Goal: Transaction & Acquisition: Purchase product/service

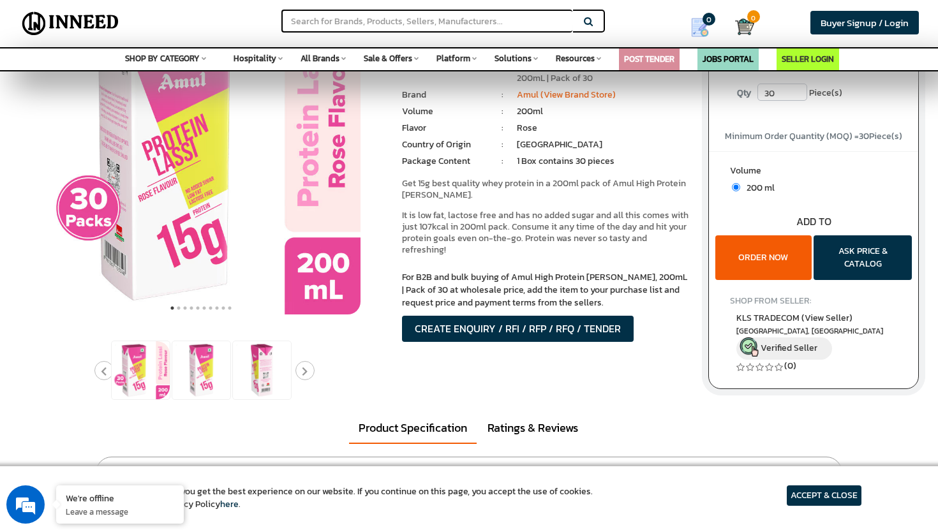
scroll to position [151, 0]
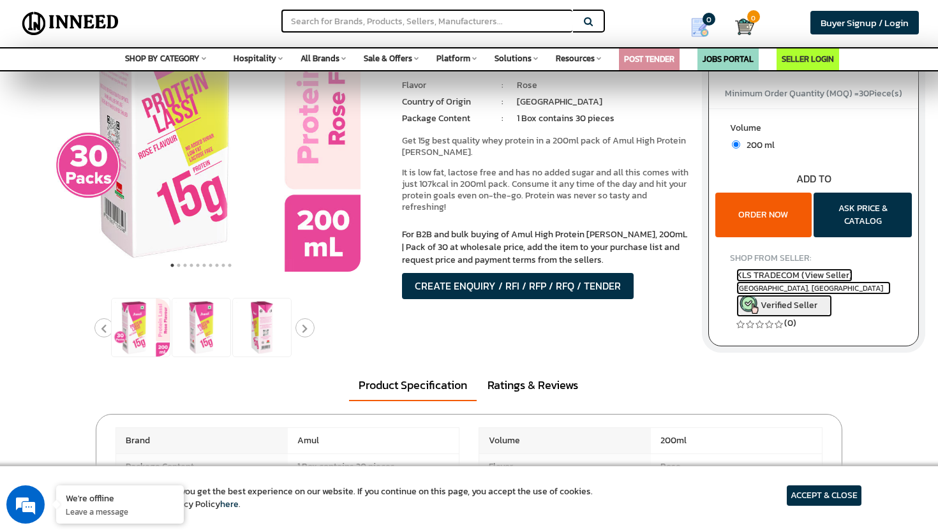
click at [769, 302] on span "Verified Seller" at bounding box center [788, 305] width 57 height 13
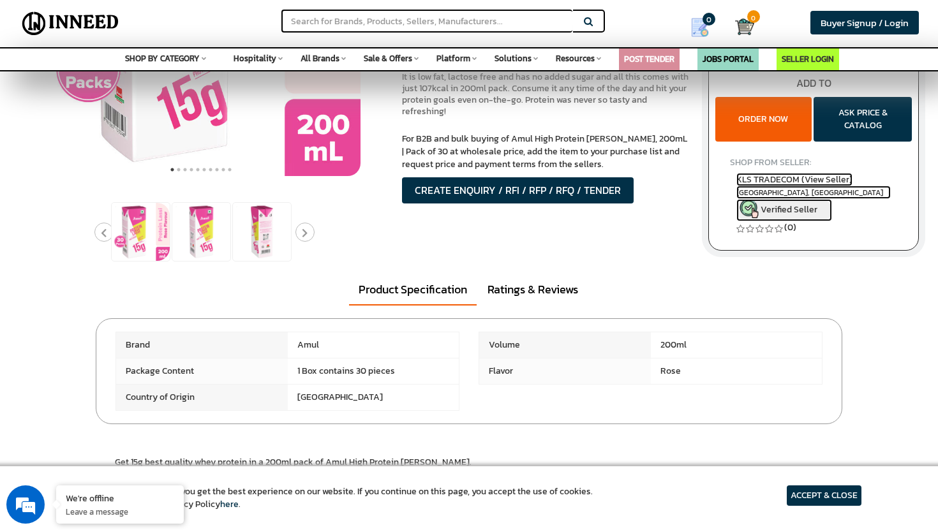
scroll to position [253, 0]
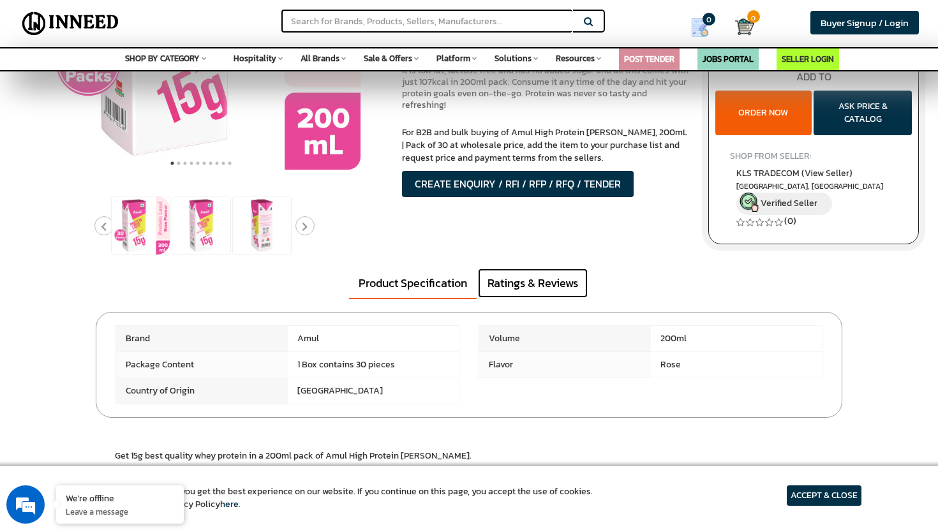
click at [532, 284] on link "Ratings & Reviews" at bounding box center [533, 283] width 110 height 29
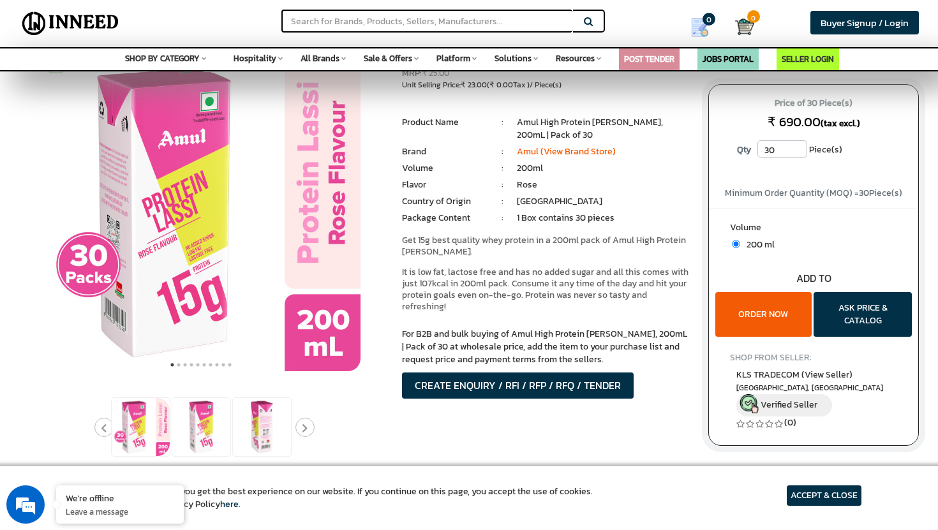
scroll to position [0, 0]
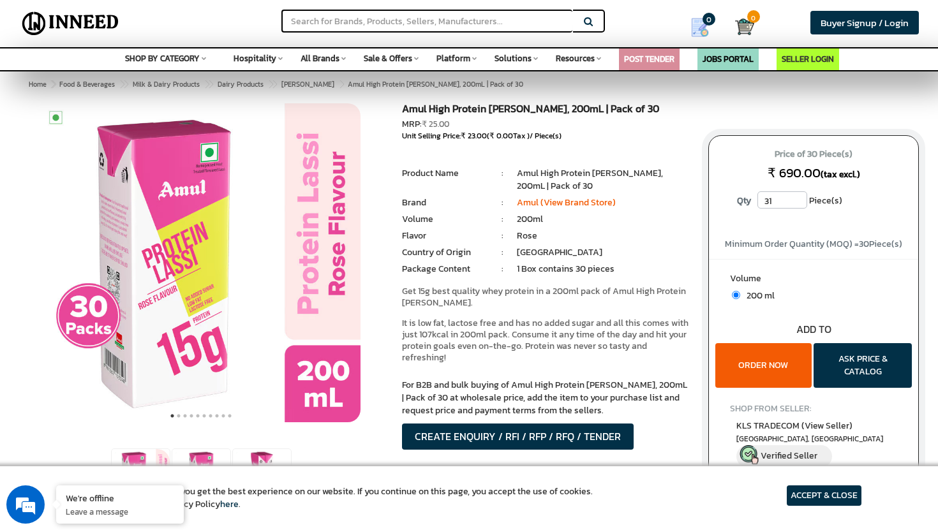
click at [798, 197] on input "31" at bounding box center [782, 199] width 50 height 17
click at [798, 197] on input "32" at bounding box center [782, 199] width 50 height 17
click at [798, 197] on input "33" at bounding box center [782, 199] width 50 height 17
click at [798, 197] on input "34" at bounding box center [782, 199] width 50 height 17
click at [798, 197] on input "35" at bounding box center [782, 199] width 50 height 17
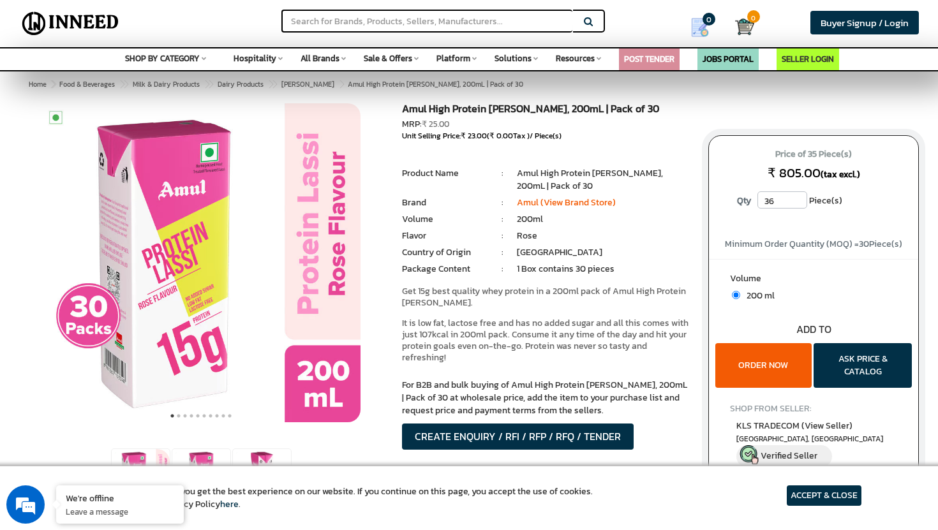
click at [798, 197] on input "36" at bounding box center [782, 199] width 50 height 17
click at [798, 197] on input "37" at bounding box center [782, 199] width 50 height 17
click at [798, 197] on input "38" at bounding box center [782, 199] width 50 height 17
click at [798, 197] on input "39" at bounding box center [782, 199] width 50 height 17
click at [798, 197] on input "40" at bounding box center [782, 199] width 50 height 17
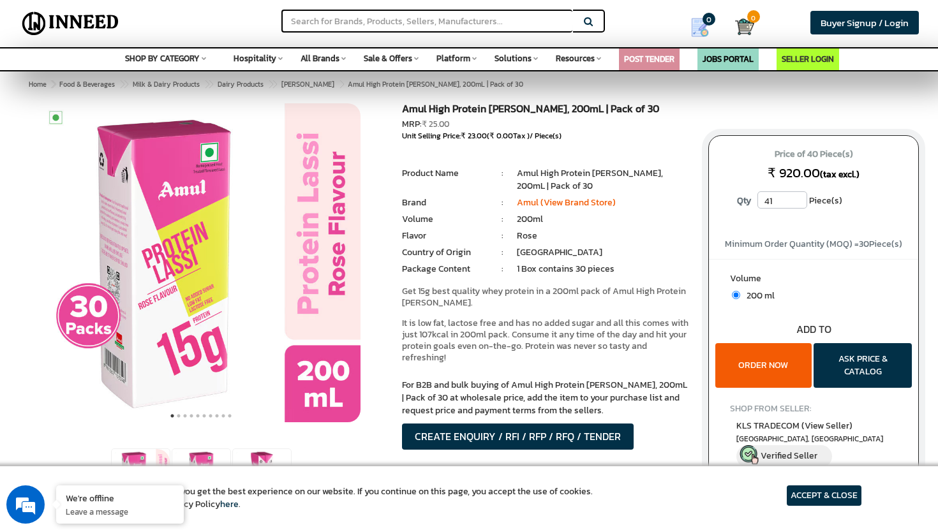
click at [798, 197] on input "41" at bounding box center [782, 199] width 50 height 17
click at [798, 197] on input "42" at bounding box center [782, 199] width 50 height 17
click at [798, 197] on input "43" at bounding box center [782, 199] width 50 height 17
click at [798, 197] on input "44" at bounding box center [782, 199] width 50 height 17
click at [798, 197] on input "45" at bounding box center [782, 199] width 50 height 17
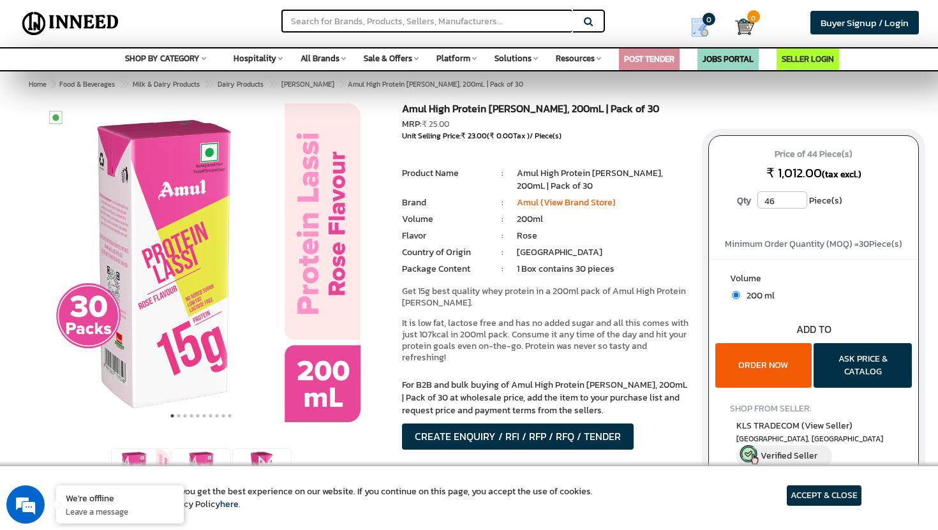
click at [798, 197] on input "46" at bounding box center [782, 199] width 50 height 17
click at [798, 197] on input "47" at bounding box center [782, 199] width 50 height 17
click at [798, 197] on input "48" at bounding box center [782, 199] width 50 height 17
click at [798, 197] on input "49" at bounding box center [782, 199] width 50 height 17
click at [798, 197] on input "50" at bounding box center [782, 199] width 50 height 17
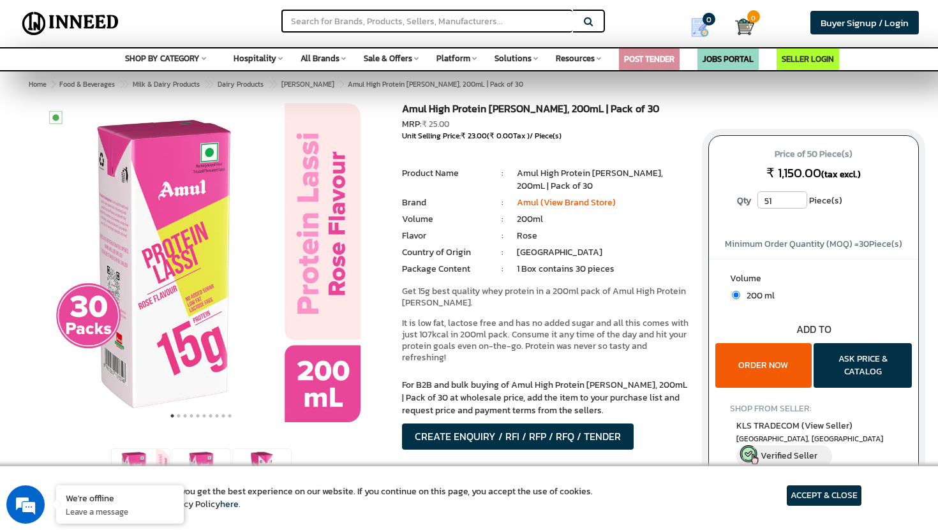
click at [798, 197] on input "51" at bounding box center [782, 199] width 50 height 17
click at [798, 197] on input "52" at bounding box center [782, 199] width 50 height 17
click at [798, 197] on input "53" at bounding box center [782, 199] width 50 height 17
click at [798, 197] on input "54" at bounding box center [782, 199] width 50 height 17
click at [798, 197] on input "55" at bounding box center [782, 199] width 50 height 17
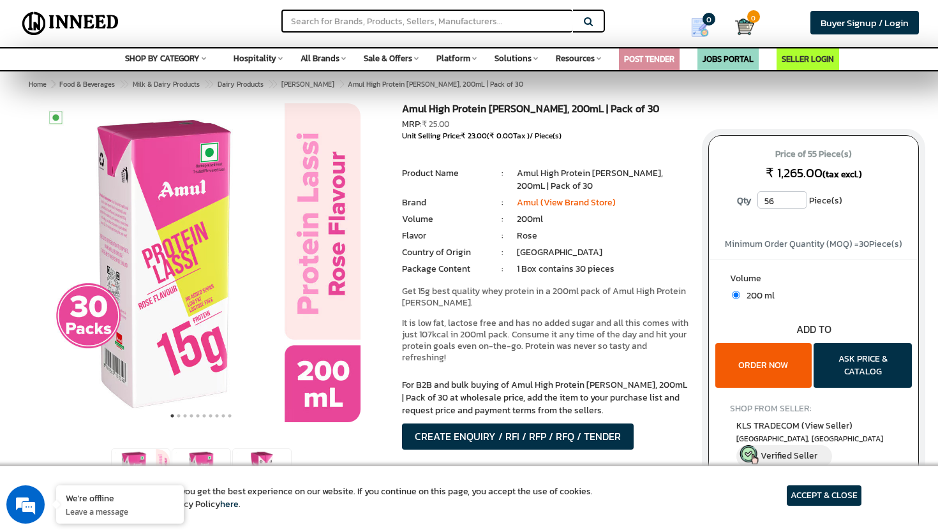
click at [798, 197] on input "56" at bounding box center [782, 199] width 50 height 17
click at [798, 197] on input "57" at bounding box center [782, 199] width 50 height 17
click at [798, 197] on input "58" at bounding box center [782, 199] width 50 height 17
click at [798, 197] on input "59" at bounding box center [782, 199] width 50 height 17
type input "60"
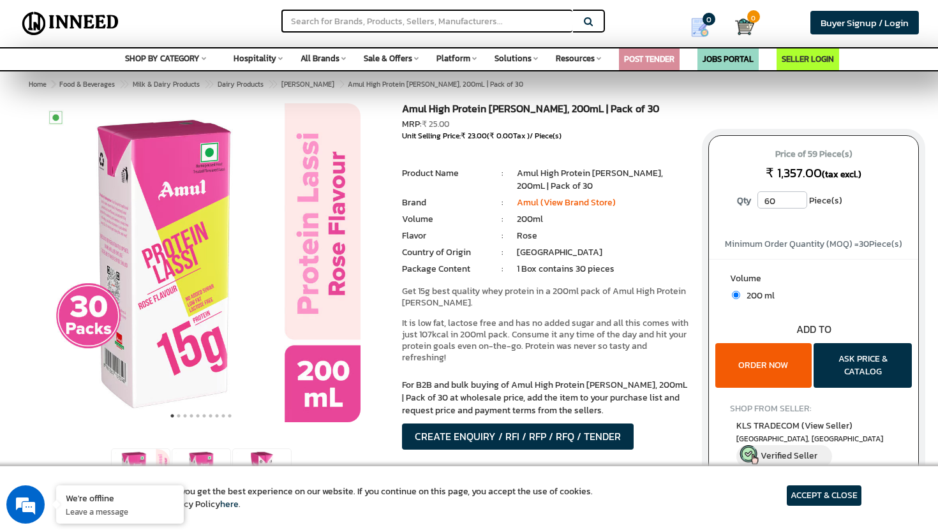
click at [798, 197] on input "60" at bounding box center [782, 199] width 50 height 17
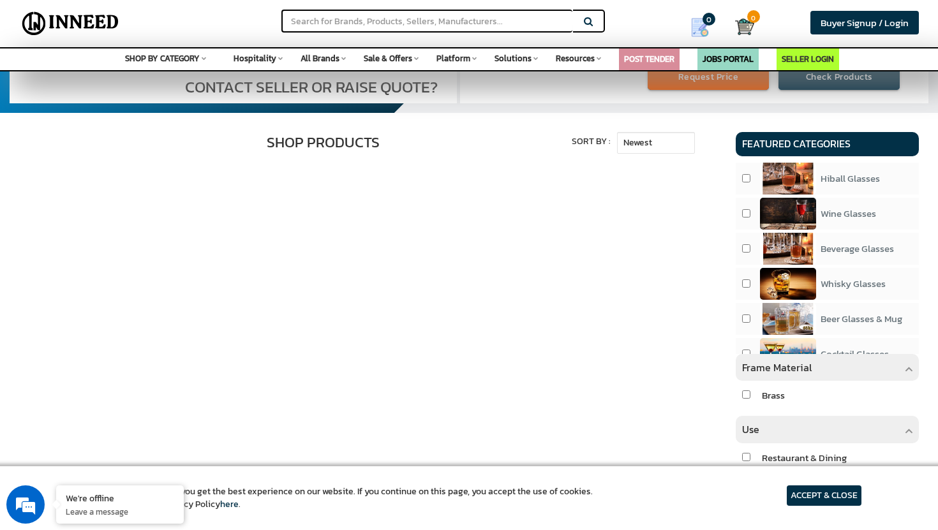
scroll to position [292, 0]
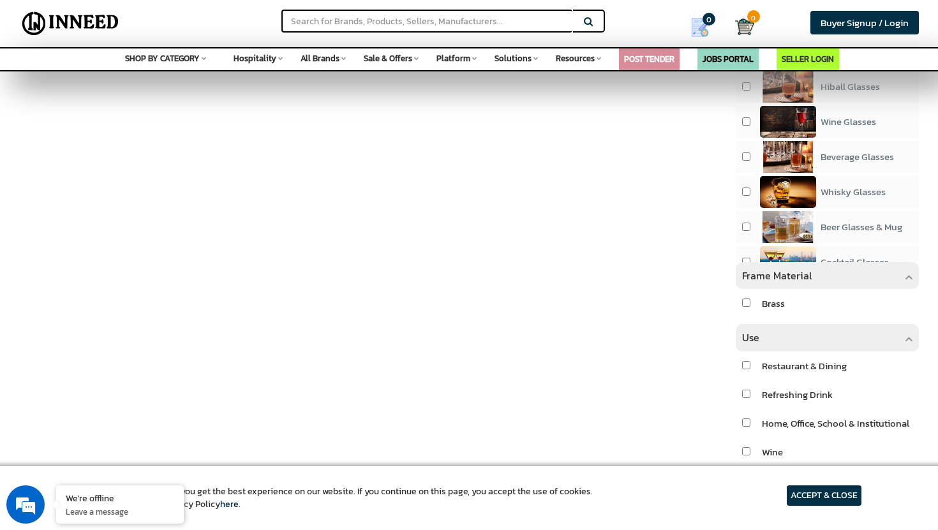
click at [314, 322] on div "Shop Products Filters Sort By : Newest Highest Price Lowest Price" at bounding box center [368, 369] width 716 height 677
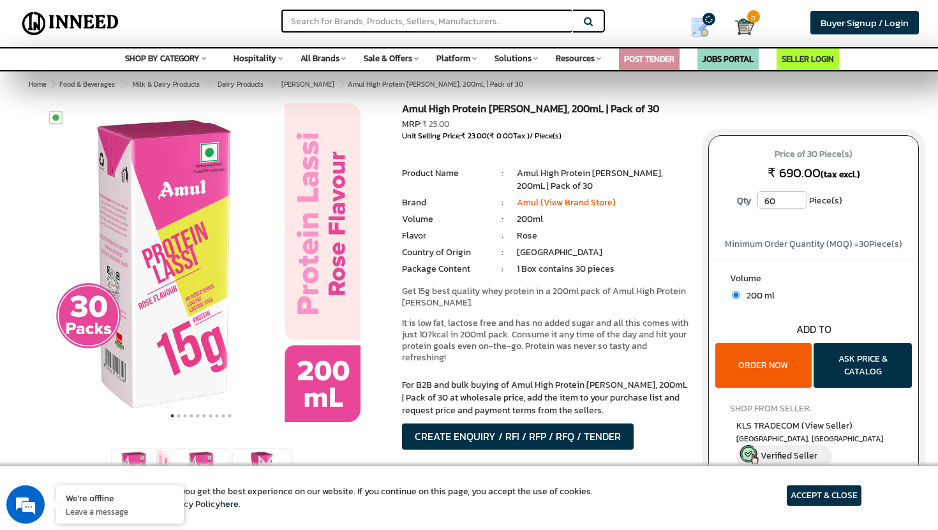
click at [753, 361] on button "ORDER NOW" at bounding box center [763, 365] width 96 height 45
click at [779, 201] on input "60" at bounding box center [782, 199] width 50 height 17
type input "6"
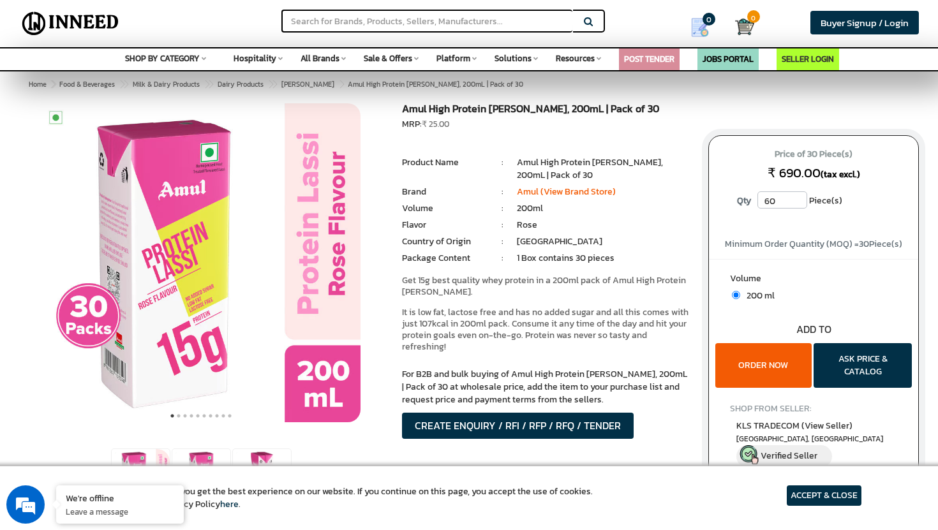
type input "6"
type input "3"
type input "60"
click at [778, 361] on button "ORDER NOW" at bounding box center [763, 365] width 96 height 45
